Goal: Navigation & Orientation: Find specific page/section

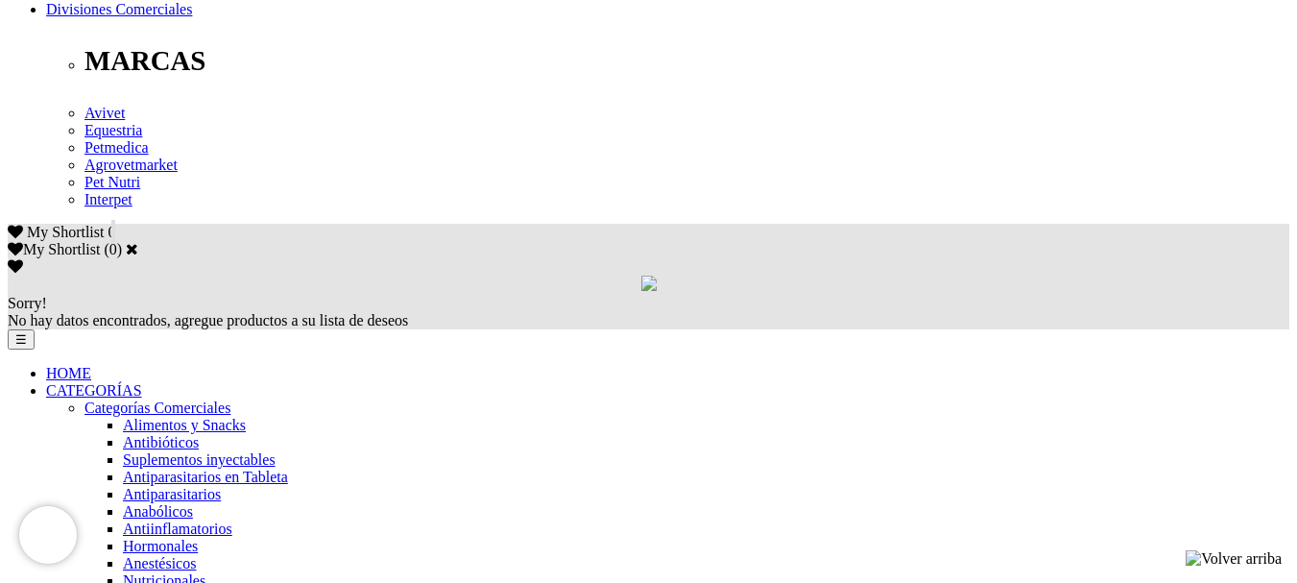
scroll to position [864, 0]
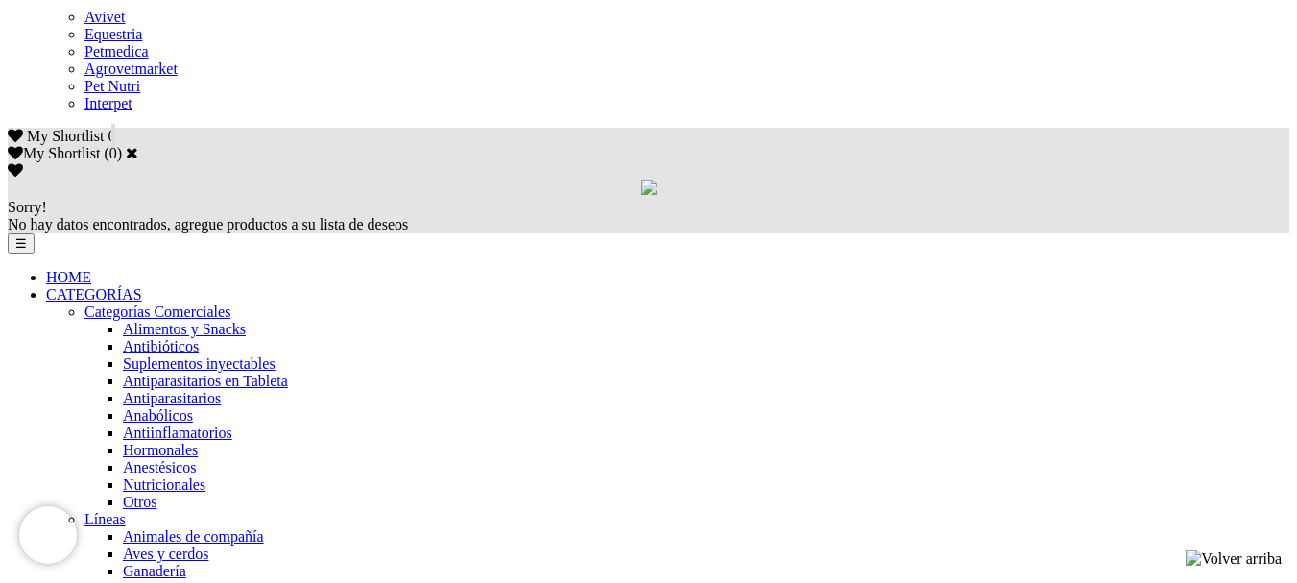
scroll to position [1248, 0]
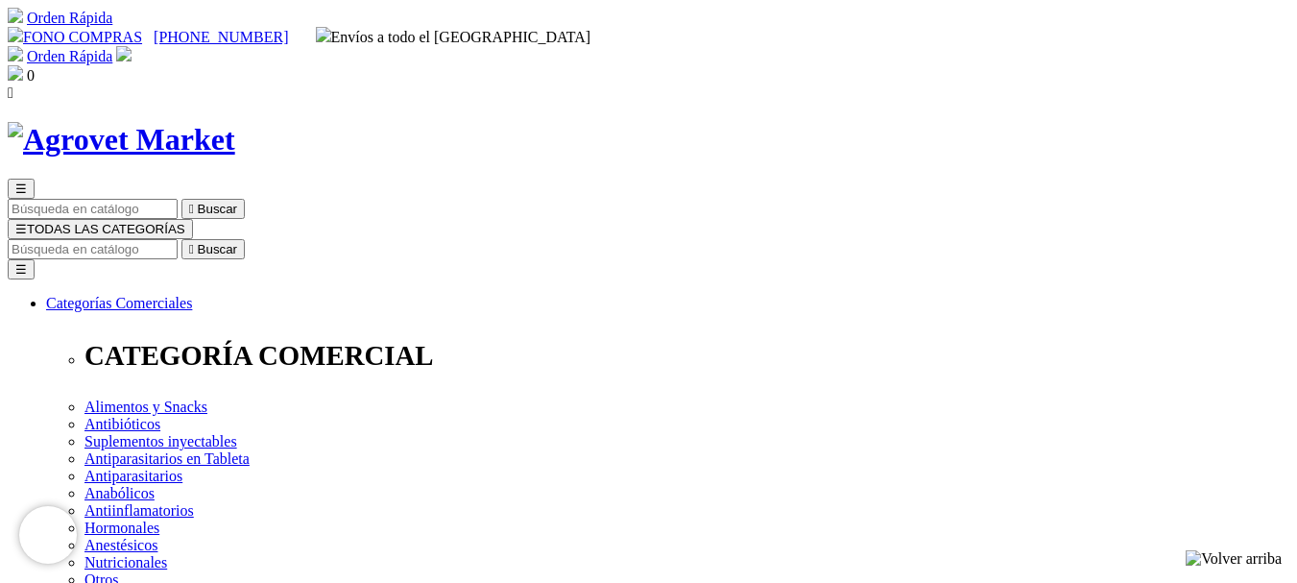
scroll to position [96, 0]
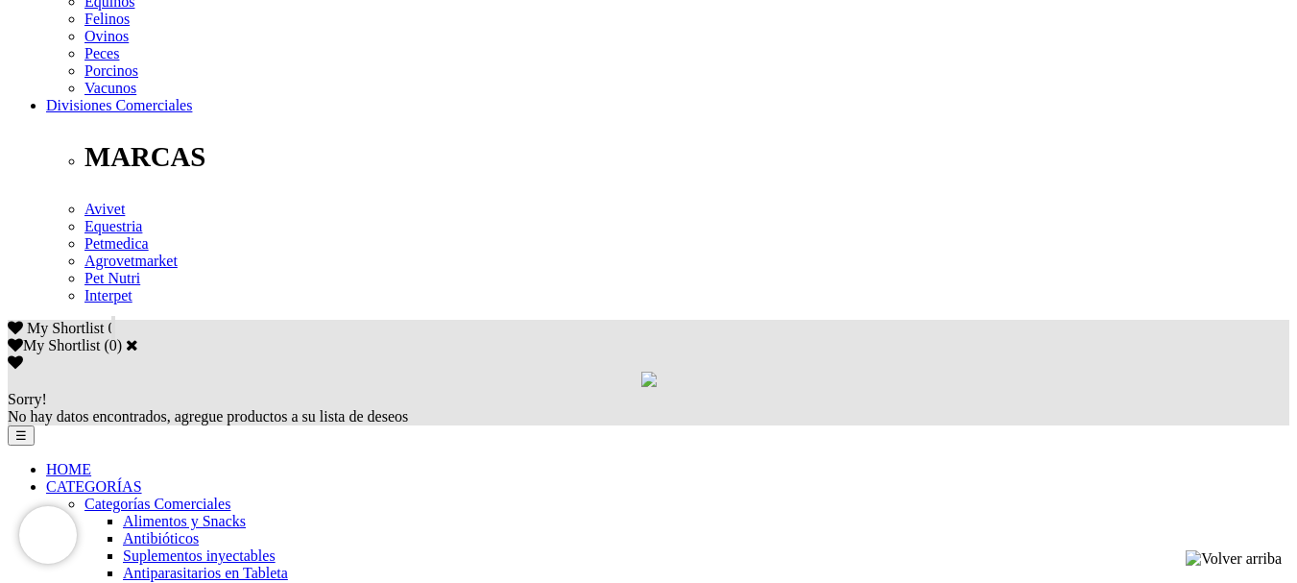
scroll to position [1056, 0]
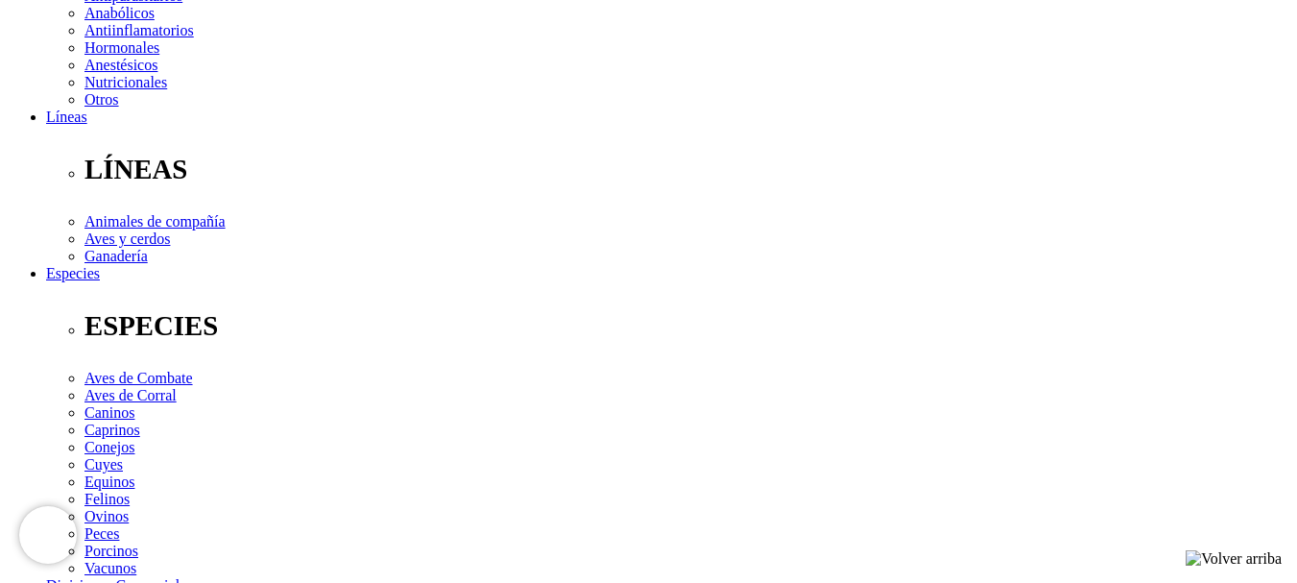
scroll to position [192, 0]
